Goal: Task Accomplishment & Management: Manage account settings

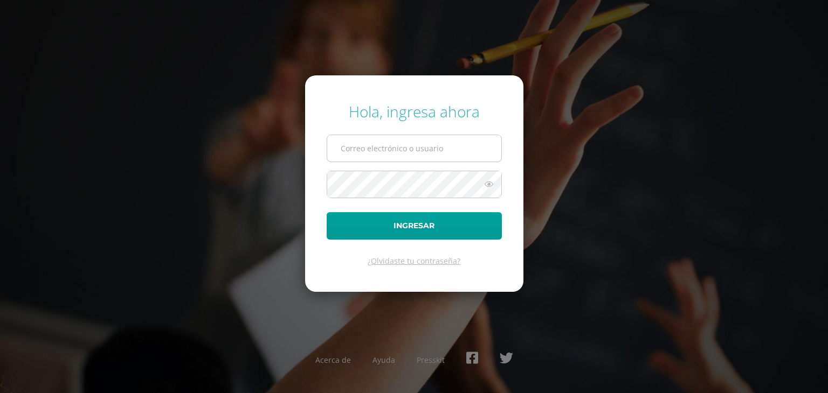
type input "A"
type input "[PERSON_NAME][EMAIL_ADDRESS][DOMAIN_NAME]"
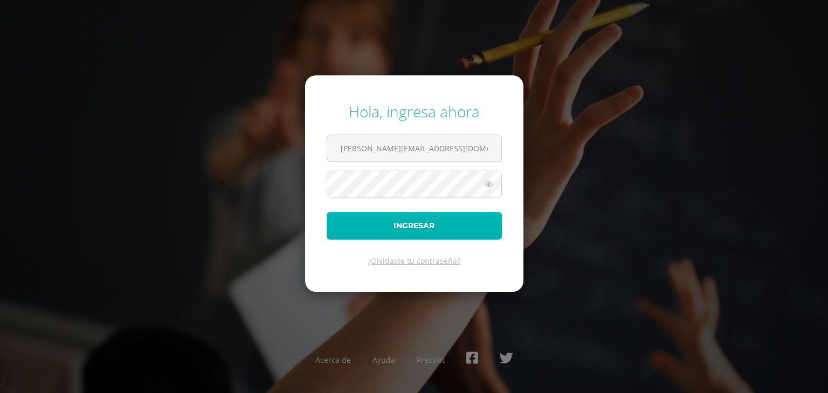
click at [440, 223] on button "Ingresar" at bounding box center [414, 225] width 175 height 27
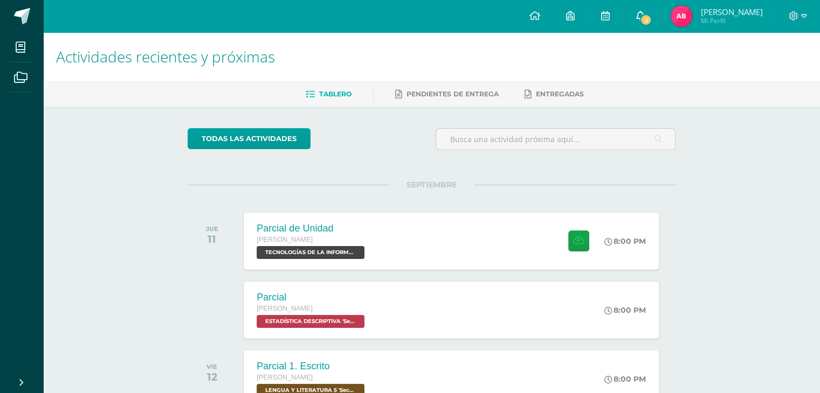
click at [641, 18] on span "2" at bounding box center [646, 20] width 12 height 12
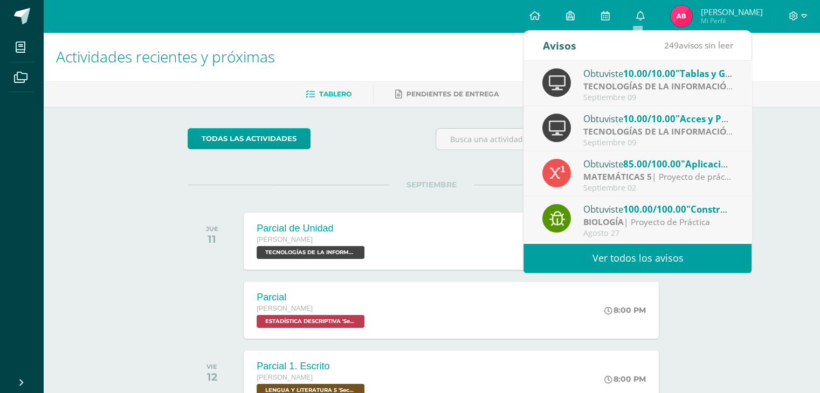
click at [445, 192] on div "SEPTIEMBRE JUE 11 Parcial de Unidad [PERSON_NAME] TECNOLOGÍAS DE LA INFORMACIÓN…" at bounding box center [432, 228] width 488 height 87
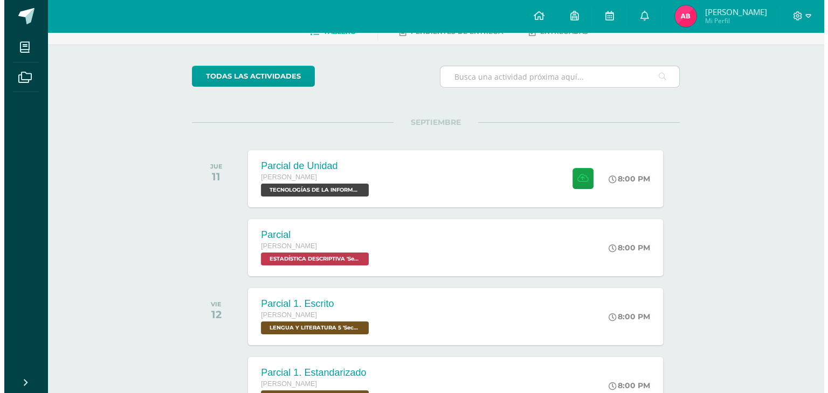
scroll to position [64, 0]
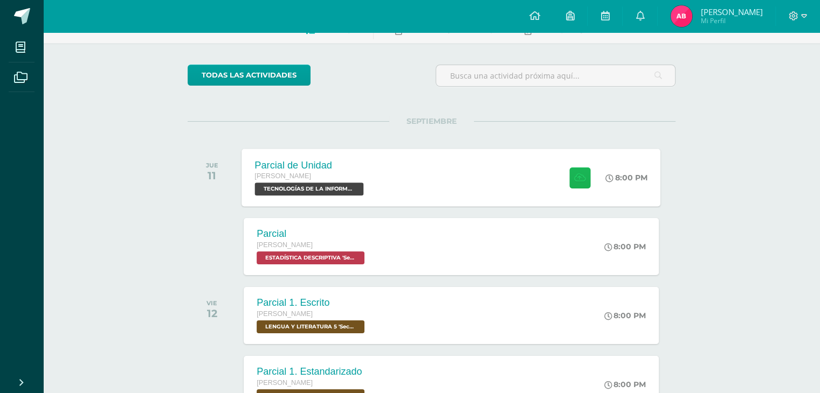
click at [569, 173] on button at bounding box center [579, 177] width 21 height 21
